Goal: Entertainment & Leisure: Consume media (video, audio)

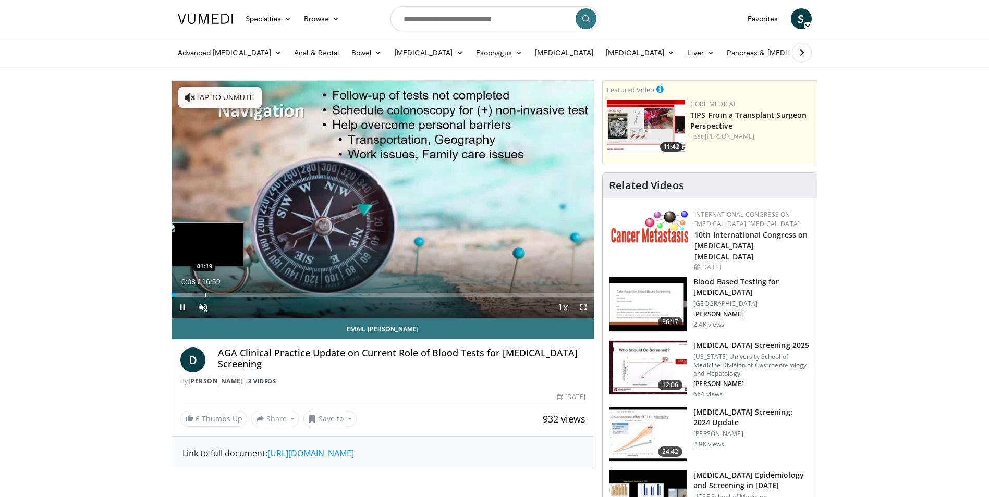
click at [204, 287] on div "Loaded : 4.86% 00:08 01:19" at bounding box center [383, 292] width 422 height 10
click at [224, 295] on div "Progress Bar" at bounding box center [223, 295] width 1 height 4
click at [203, 294] on div "02:06" at bounding box center [198, 295] width 52 height 4
click at [215, 288] on div "Loaded : 14.59% 01:20 01:45" at bounding box center [383, 292] width 422 height 10
click at [225, 293] on div "Progress Bar" at bounding box center [225, 295] width 1 height 4
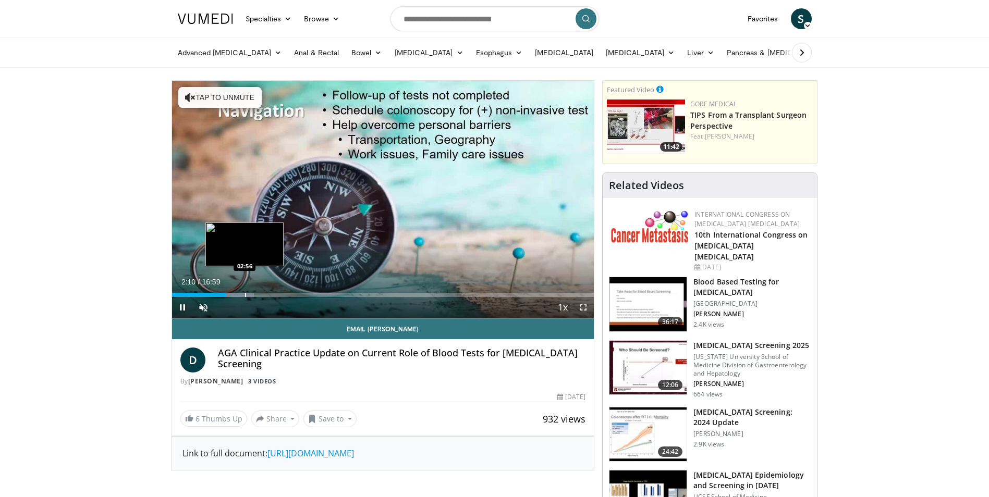
click at [245, 292] on div "Loaded : 19.46% 02:10 02:56" at bounding box center [383, 292] width 422 height 10
click at [267, 302] on div "Current Time 2:56 / Duration 16:59 Pause Skip Backward Skip Forward Unmute Load…" at bounding box center [383, 307] width 422 height 21
click at [270, 292] on div "Loaded : 23.36% 02:57 03:47" at bounding box center [383, 292] width 422 height 10
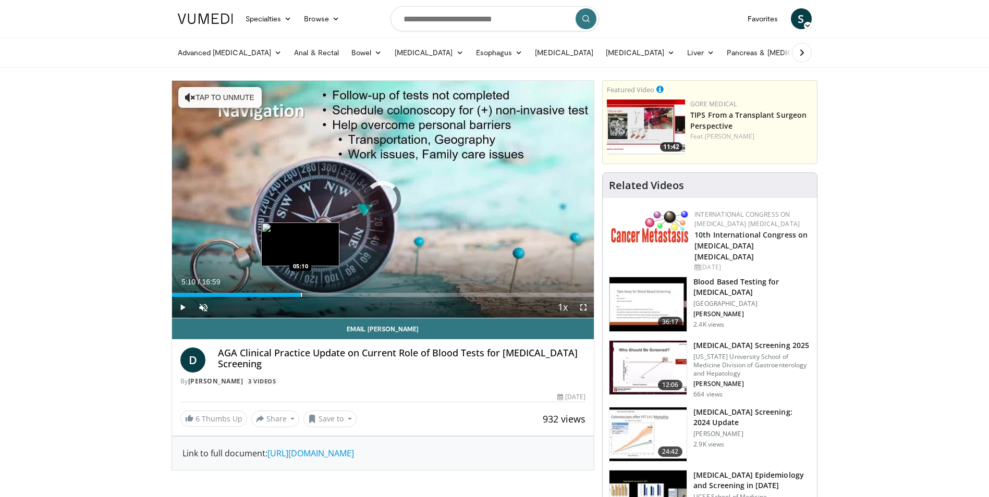
click at [300, 290] on div "Loaded : 0.00% 05:10 05:10" at bounding box center [383, 292] width 422 height 10
click at [318, 290] on div "Loaded : 37.96% 05:20 05:52" at bounding box center [383, 292] width 422 height 10
click at [332, 292] on div "Loaded : 40.88% 05:56 06:36" at bounding box center [383, 292] width 422 height 10
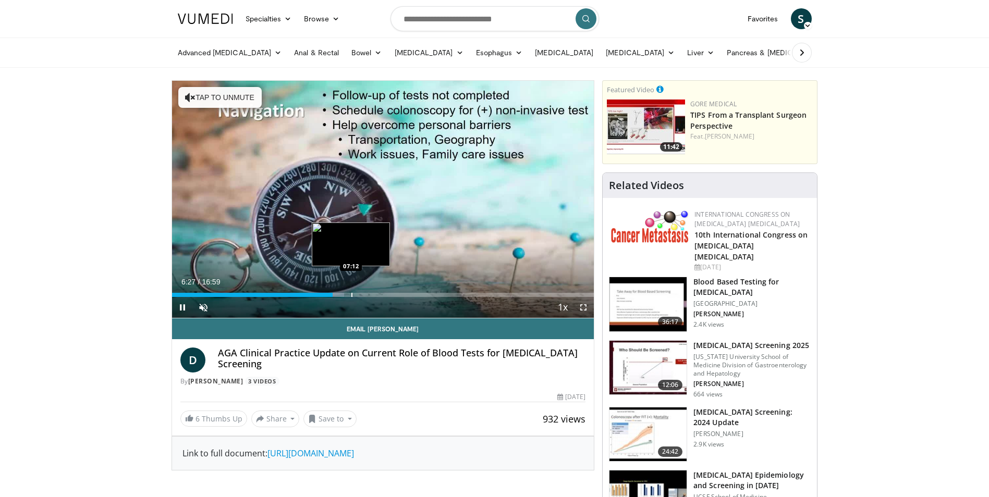
click at [351, 296] on div "Progress Bar" at bounding box center [351, 295] width 1 height 4
click at [367, 292] on div "Loaded : 48.67% 07:14 07:50" at bounding box center [383, 292] width 422 height 10
click at [392, 293] on div "Progress Bar" at bounding box center [392, 295] width 1 height 4
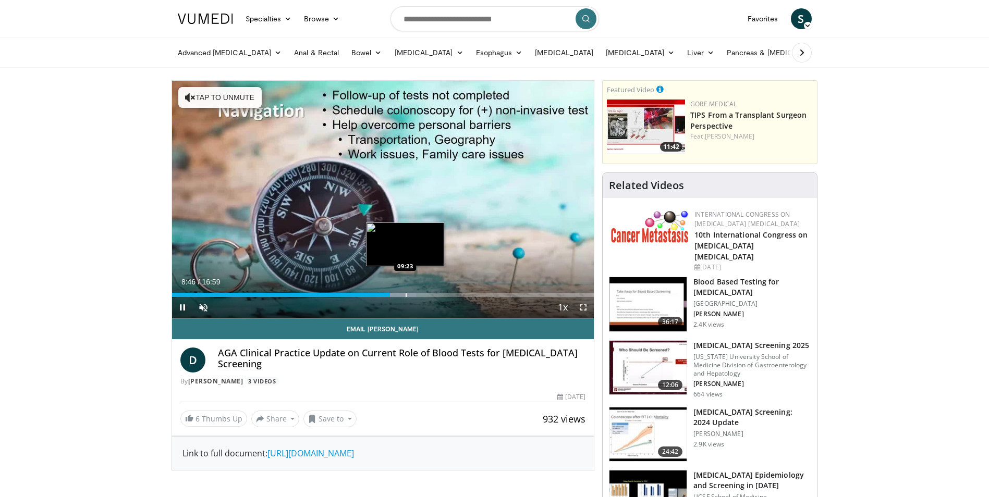
click at [406, 293] on div "Progress Bar" at bounding box center [406, 295] width 1 height 4
click at [419, 293] on div "Progress Bar" at bounding box center [419, 295] width 1 height 4
click at [428, 294] on div "Progress Bar" at bounding box center [428, 295] width 1 height 4
click at [436, 295] on div "Progress Bar" at bounding box center [436, 295] width 1 height 4
click at [442, 293] on div "Progress Bar" at bounding box center [442, 295] width 1 height 4
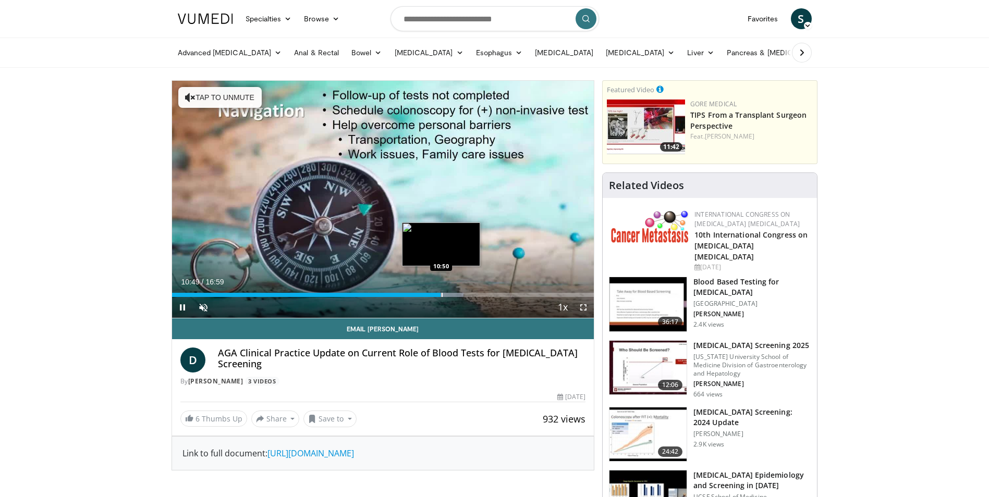
click at [443, 293] on div "Progress Bar" at bounding box center [442, 295] width 1 height 4
click at [469, 294] on div "Progress Bar" at bounding box center [468, 295] width 1 height 4
click at [463, 293] on div "Progress Bar" at bounding box center [463, 295] width 1 height 4
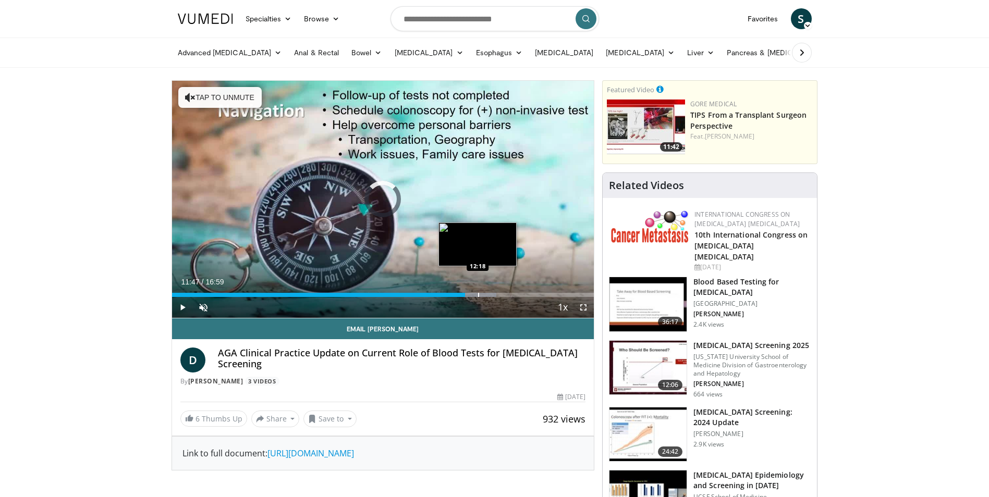
click at [478, 295] on div "Progress Bar" at bounding box center [478, 295] width 1 height 4
click at [495, 290] on div "Loaded : 79.49% 12:25 13:01" at bounding box center [383, 292] width 422 height 10
click at [511, 295] on div "Progress Bar" at bounding box center [511, 295] width 1 height 4
click at [517, 297] on div "Progress Bar" at bounding box center [516, 295] width 1 height 4
click at [536, 299] on div "Current Time 14:09 / Duration 16:59 Pause Skip Backward Skip Forward Unmute Loa…" at bounding box center [383, 307] width 422 height 21
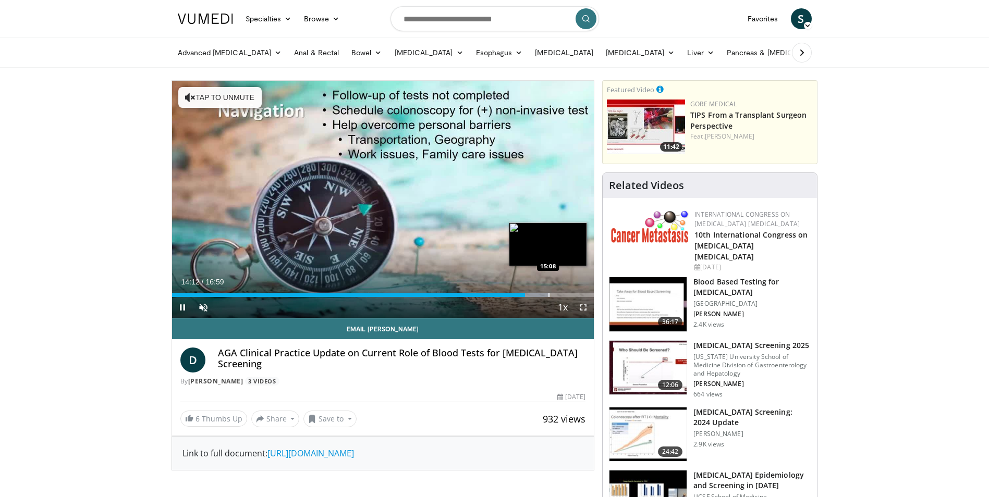
click at [549, 295] on div "Progress Bar" at bounding box center [549, 295] width 1 height 4
click at [564, 295] on div "Progress Bar" at bounding box center [563, 295] width 1 height 4
